Goal: Task Accomplishment & Management: Complete application form

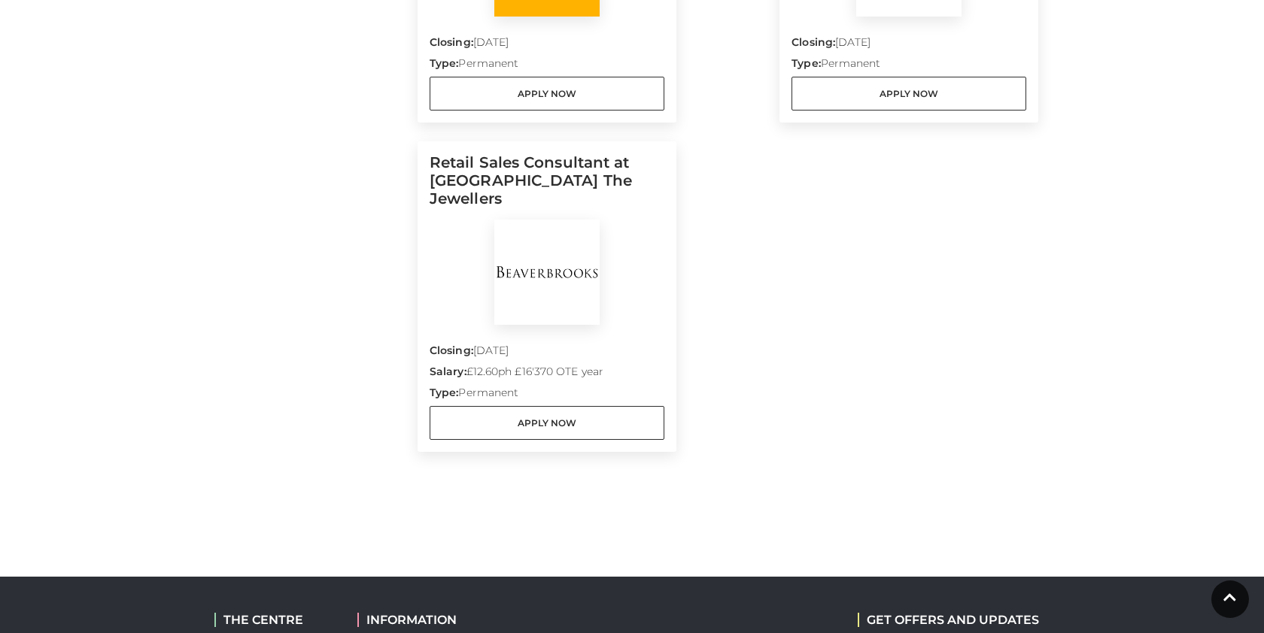
scroll to position [672, 0]
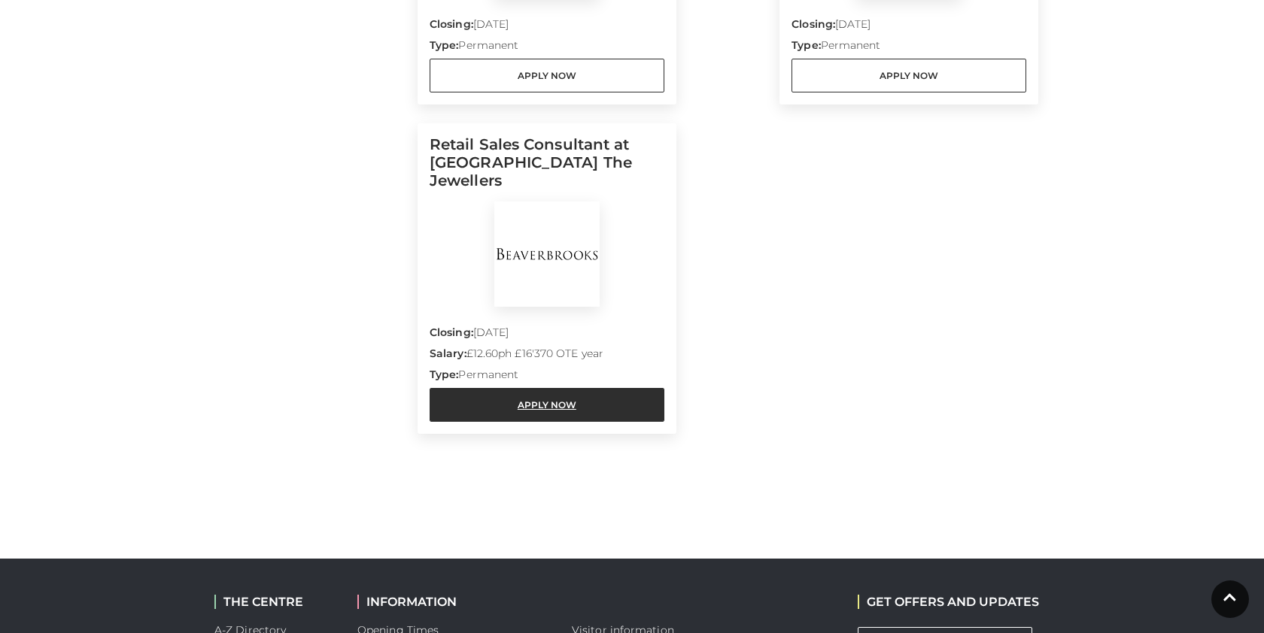
click at [467, 396] on link "Apply Now" at bounding box center [547, 405] width 235 height 34
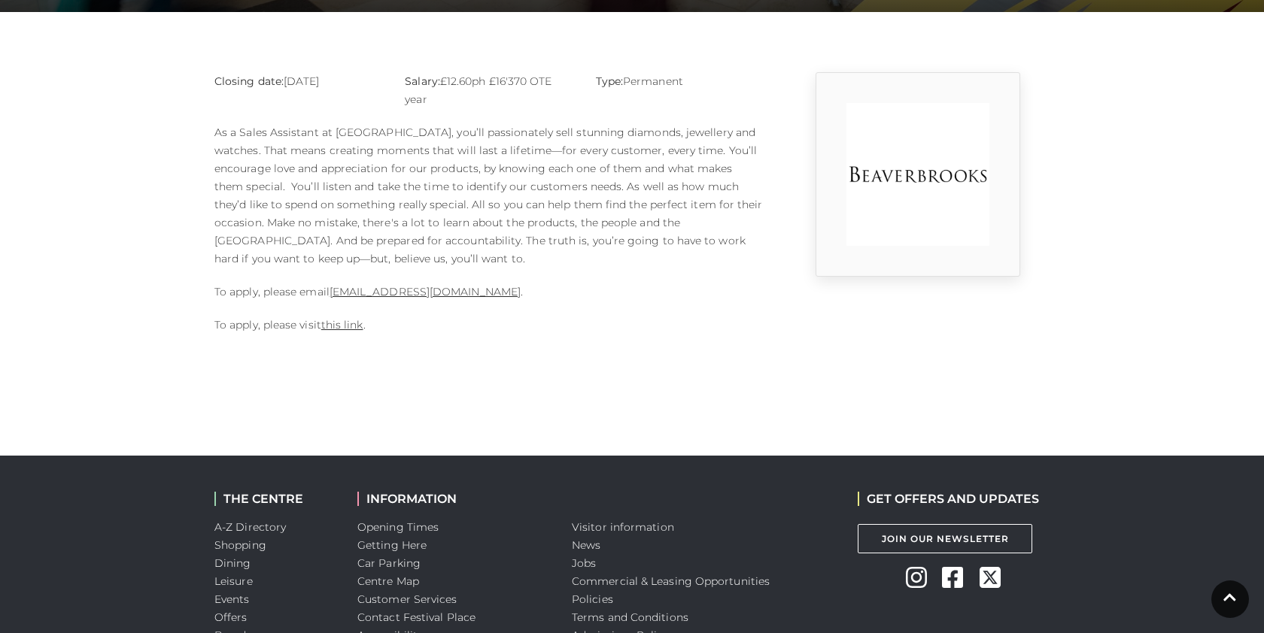
scroll to position [366, 0]
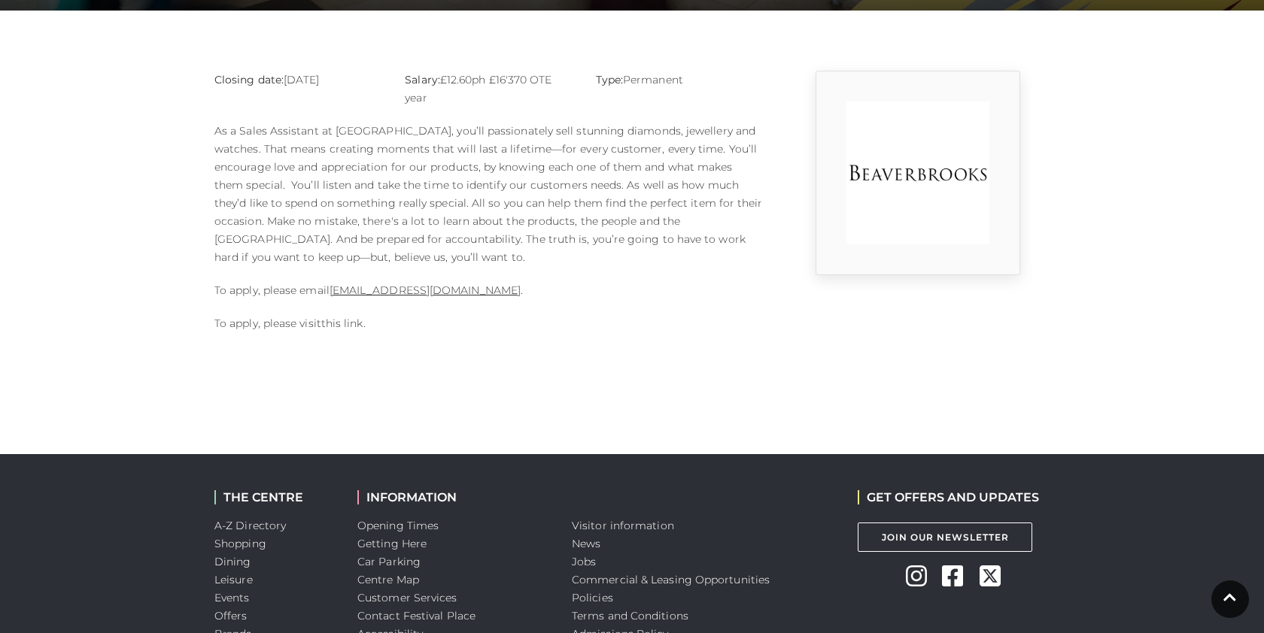
click at [344, 321] on link "this link" at bounding box center [342, 324] width 42 height 14
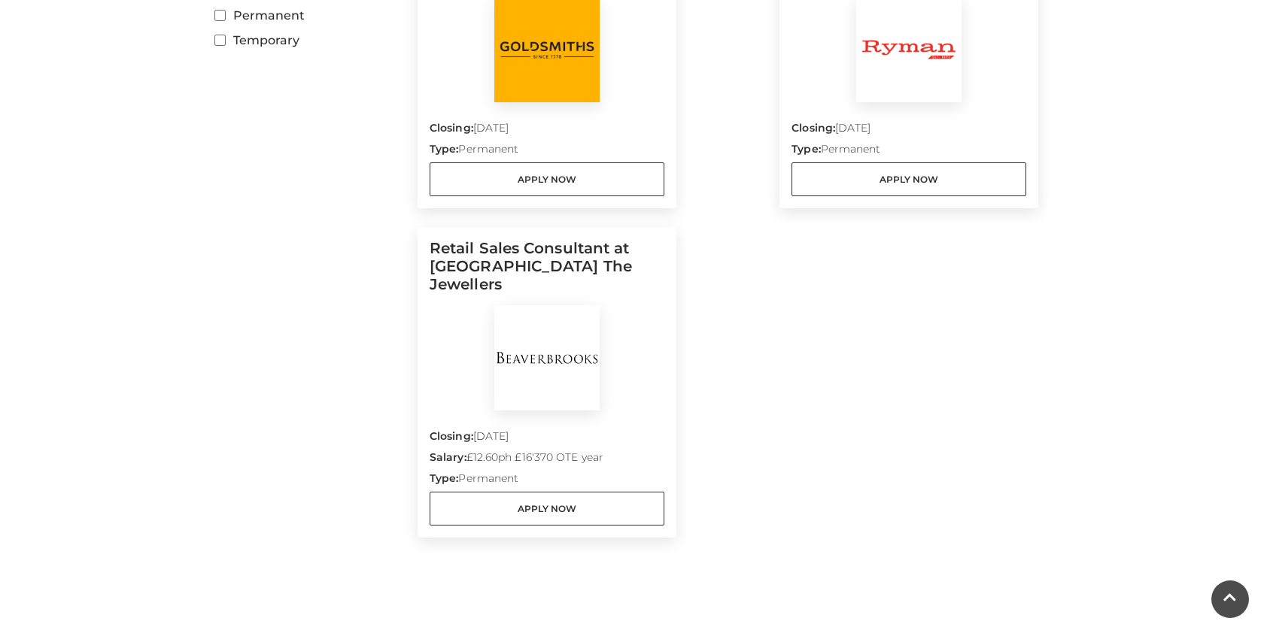
scroll to position [624, 0]
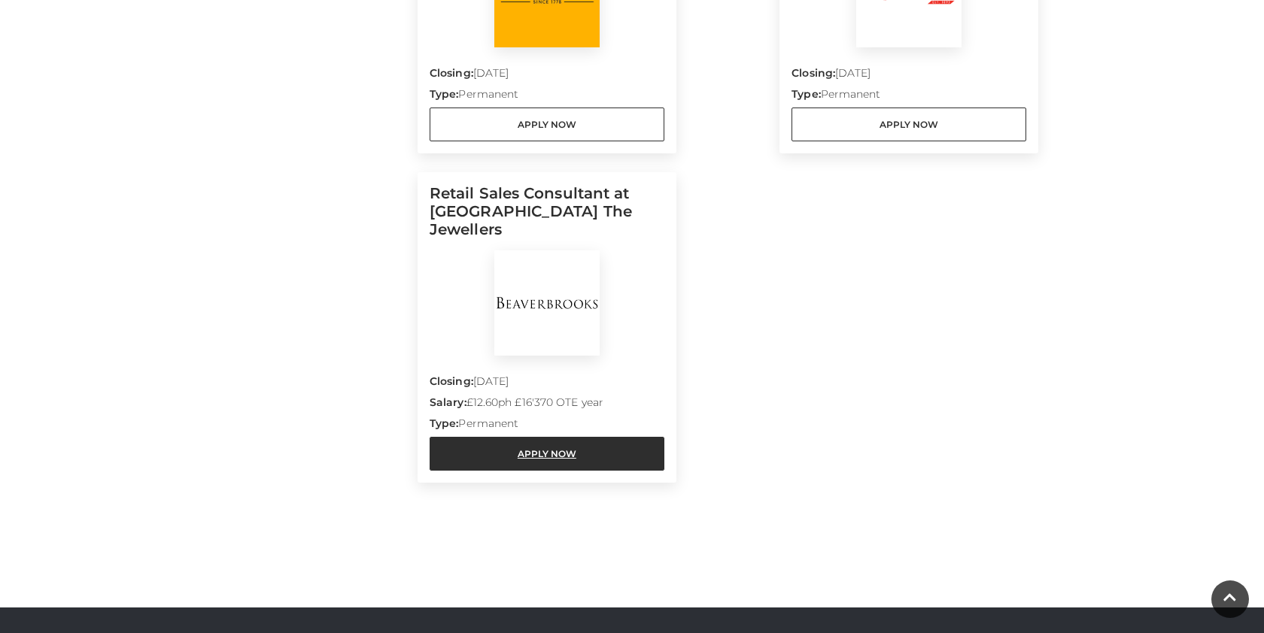
click at [479, 437] on link "Apply Now" at bounding box center [547, 454] width 235 height 34
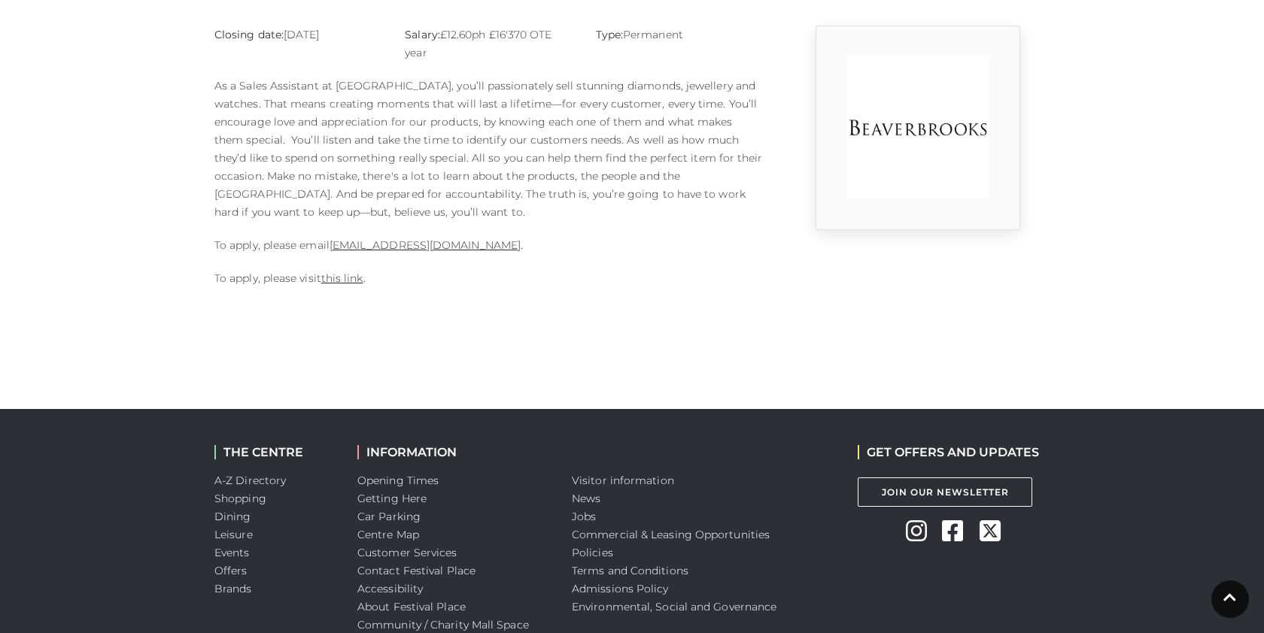
scroll to position [427, 0]
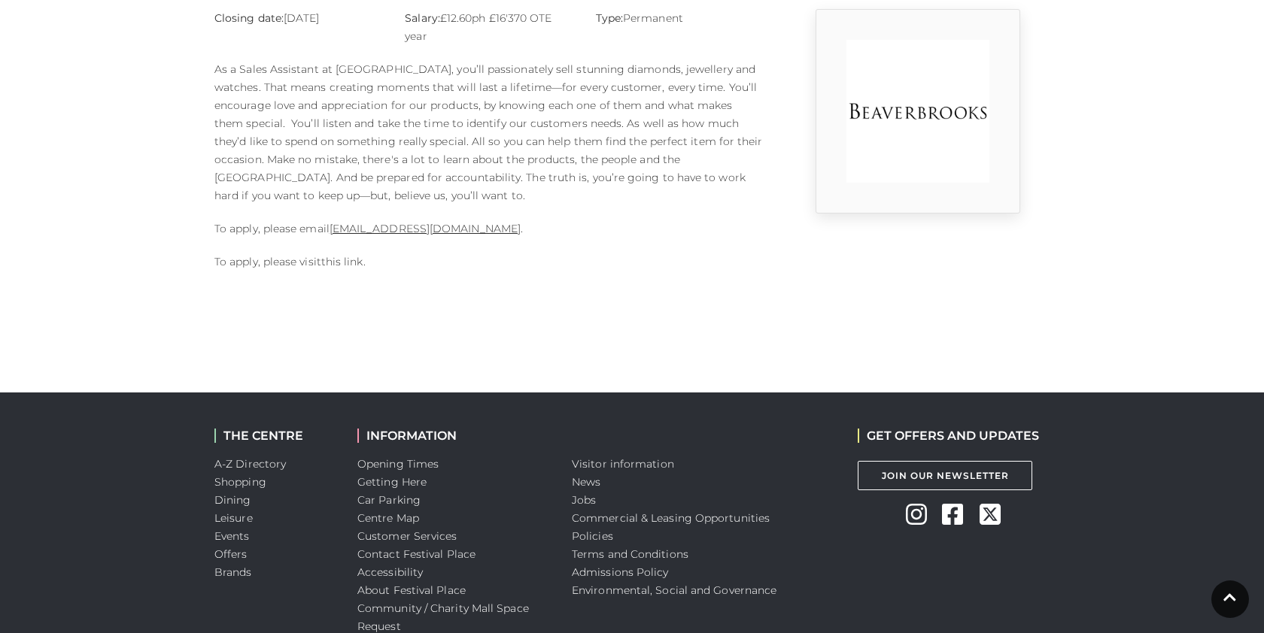
click at [342, 256] on link "this link" at bounding box center [342, 262] width 42 height 14
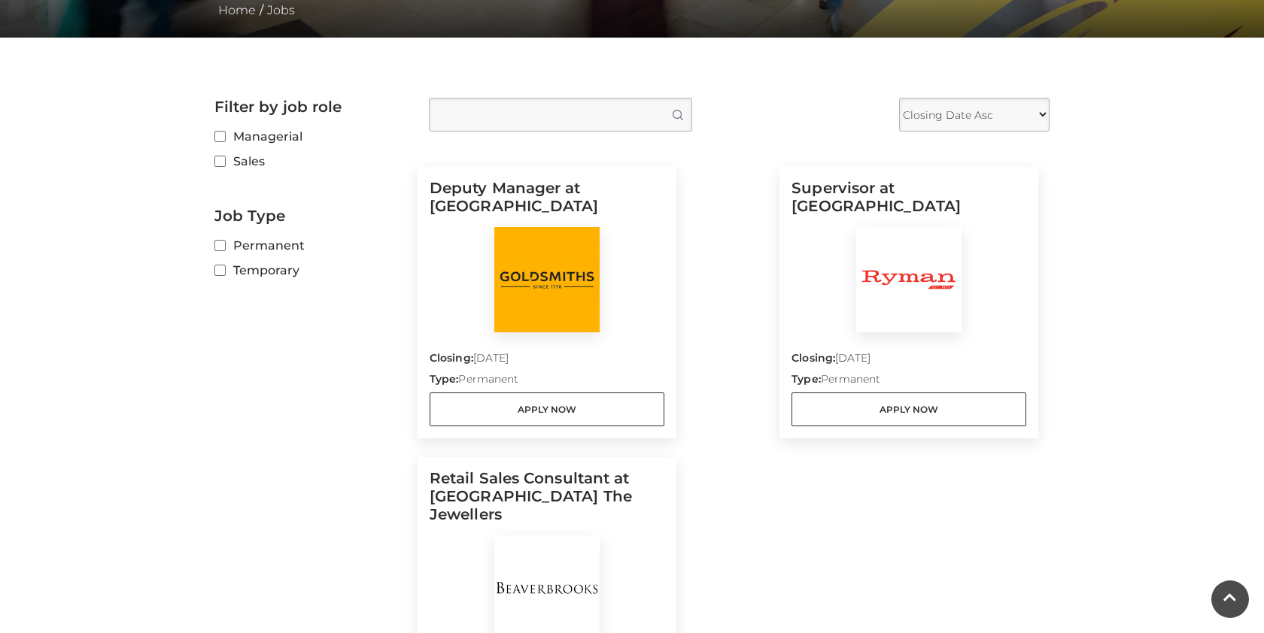
scroll to position [420, 0]
